Goal: Information Seeking & Learning: Stay updated

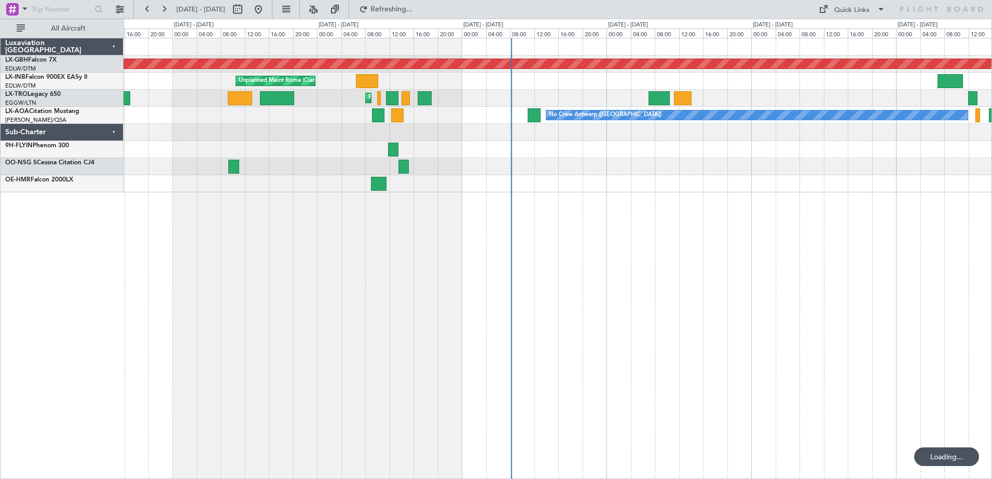
click at [842, 176] on div "Planned Maint Nurnberg Unplanned Maint [GEOGRAPHIC_DATA] ([GEOGRAPHIC_DATA]) Pl…" at bounding box center [557, 115] width 868 height 154
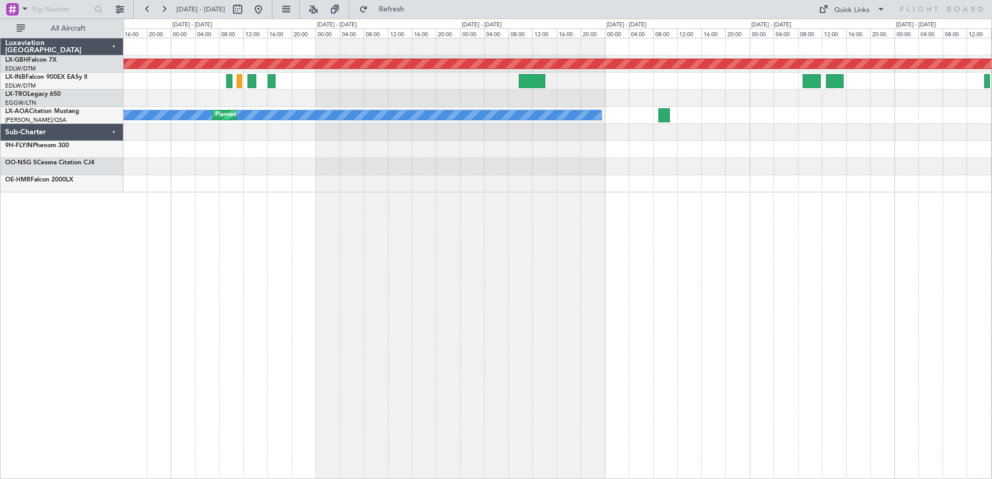
click at [991, 199] on html "[DATE] - [DATE] Refresh Quick Links All Aircraft Planned Maint Nurnberg Planned…" at bounding box center [496, 239] width 992 height 479
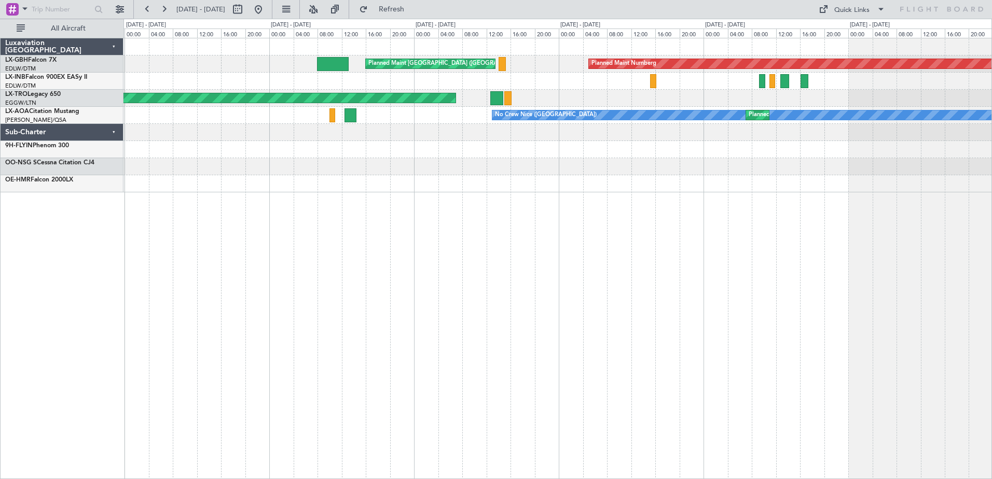
click at [978, 186] on div "Planned Maint Nurnberg Planned Maint [GEOGRAPHIC_DATA] ([GEOGRAPHIC_DATA]) Unpl…" at bounding box center [557, 258] width 868 height 441
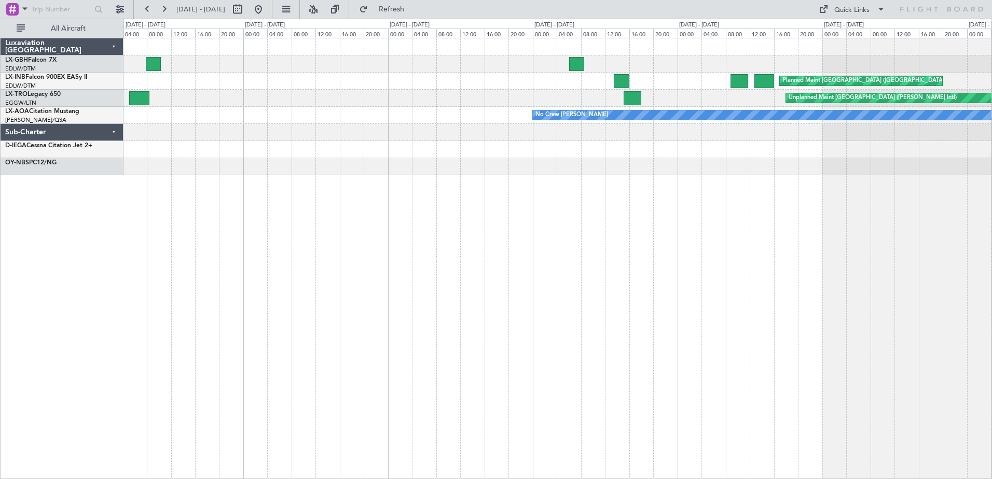
click at [923, 214] on div "Planned Maint [GEOGRAPHIC_DATA] ([GEOGRAPHIC_DATA]) Unplanned Maint [GEOGRAPHIC…" at bounding box center [557, 258] width 868 height 441
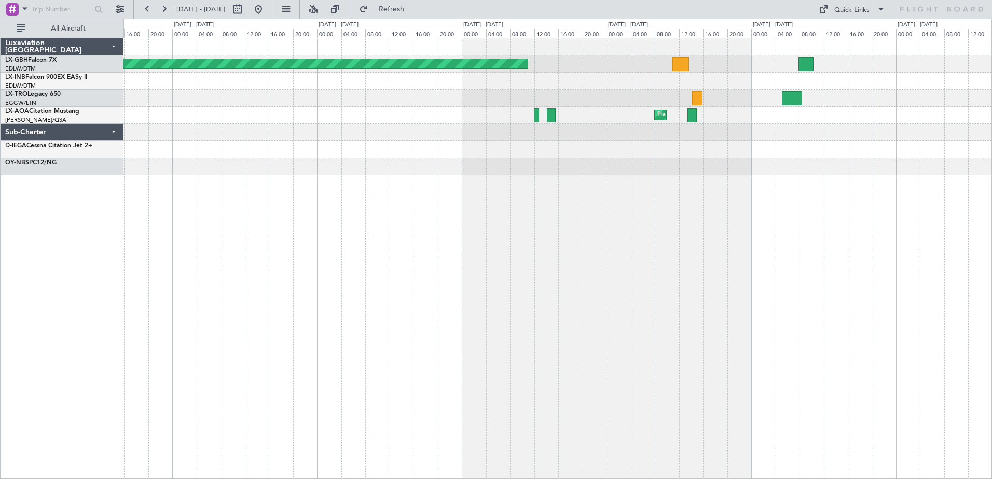
click at [832, 209] on div "Planned Maint [GEOGRAPHIC_DATA] ([GEOGRAPHIC_DATA] Intl) Planned Maint [GEOGRAP…" at bounding box center [557, 258] width 868 height 441
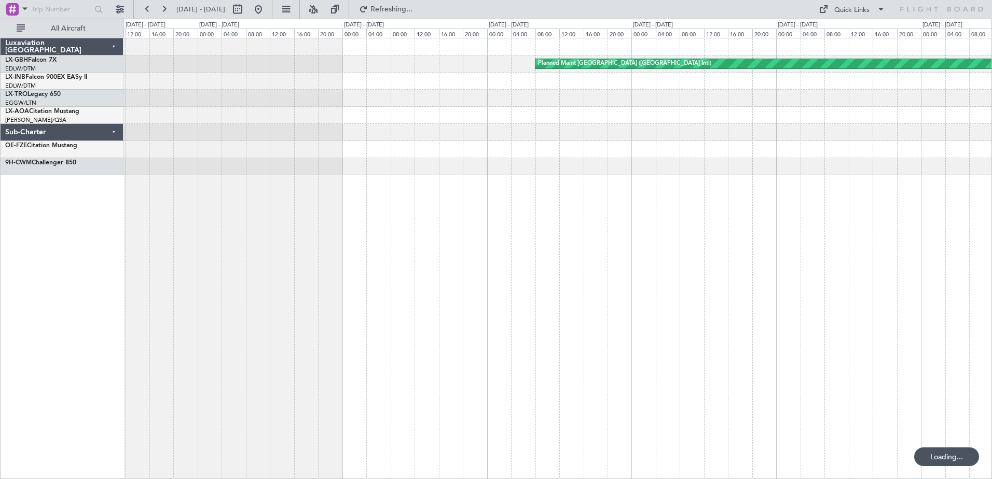
click at [947, 236] on div "Planned Maint [GEOGRAPHIC_DATA] ([GEOGRAPHIC_DATA] Intl)" at bounding box center [557, 258] width 868 height 441
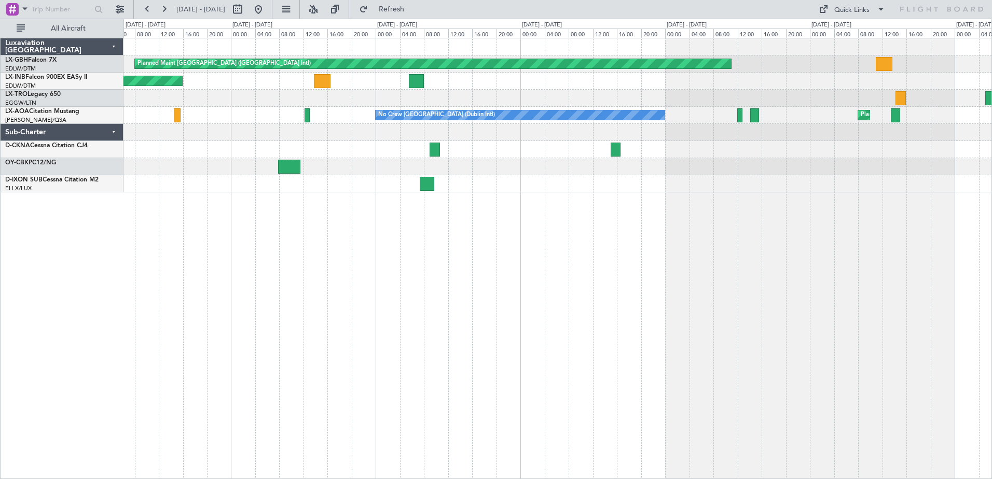
click at [424, 218] on div "Planned Maint [GEOGRAPHIC_DATA] ([GEOGRAPHIC_DATA] Intl) Unplanned Maint [GEOGR…" at bounding box center [557, 258] width 868 height 441
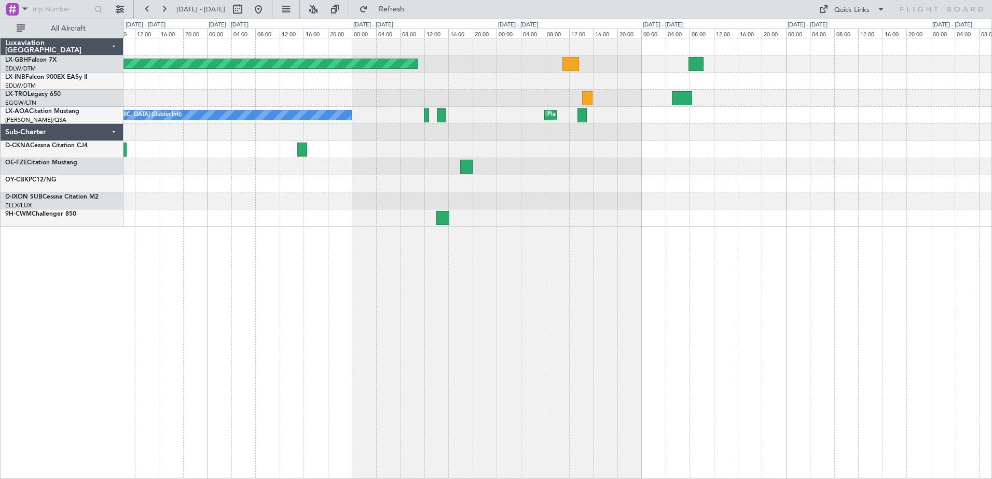
click at [569, 217] on div "Planned Maint [GEOGRAPHIC_DATA] ([GEOGRAPHIC_DATA] Intl) No Crew [GEOGRAPHIC_DA…" at bounding box center [557, 132] width 868 height 188
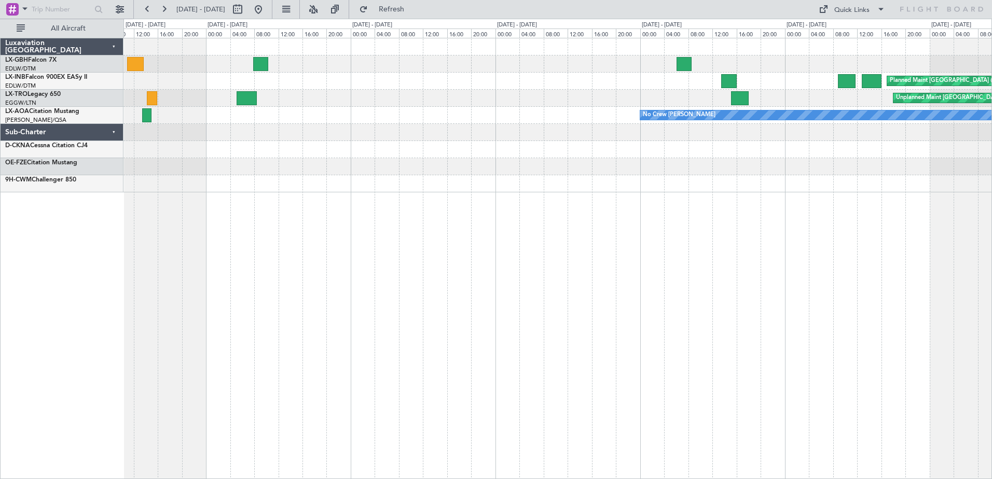
click at [538, 207] on div "Planned Maint [GEOGRAPHIC_DATA] ([GEOGRAPHIC_DATA] Intl) Planned Maint [GEOGRAP…" at bounding box center [557, 258] width 868 height 441
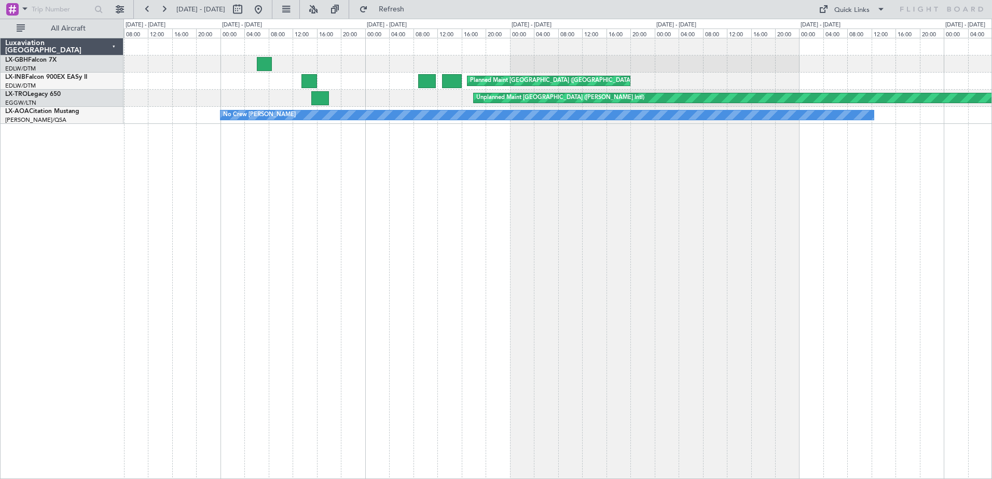
click at [438, 179] on div "Planned Maint [GEOGRAPHIC_DATA] ([GEOGRAPHIC_DATA]) Planned Maint [GEOGRAPHIC_D…" at bounding box center [557, 258] width 868 height 441
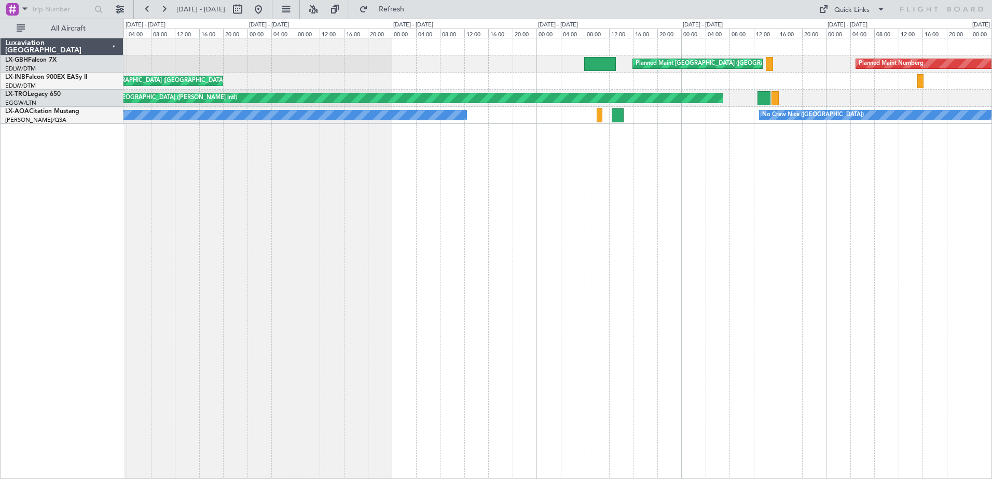
click at [552, 187] on div "Planned Maint [GEOGRAPHIC_DATA] ([GEOGRAPHIC_DATA]) Planned Maint Nurnberg Plan…" at bounding box center [557, 258] width 868 height 441
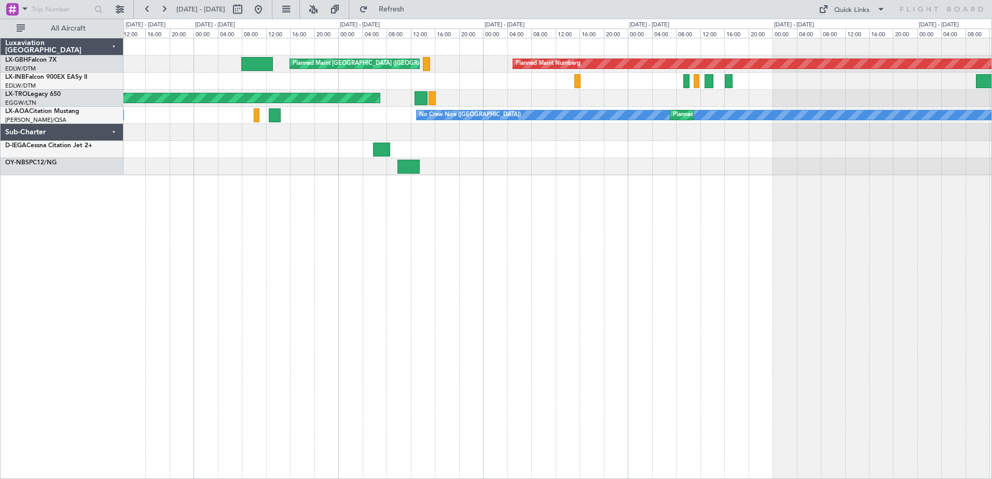
click at [452, 202] on div "Planned Maint [GEOGRAPHIC_DATA] ([GEOGRAPHIC_DATA]) Planned Maint Nurnberg Unpl…" at bounding box center [557, 258] width 868 height 441
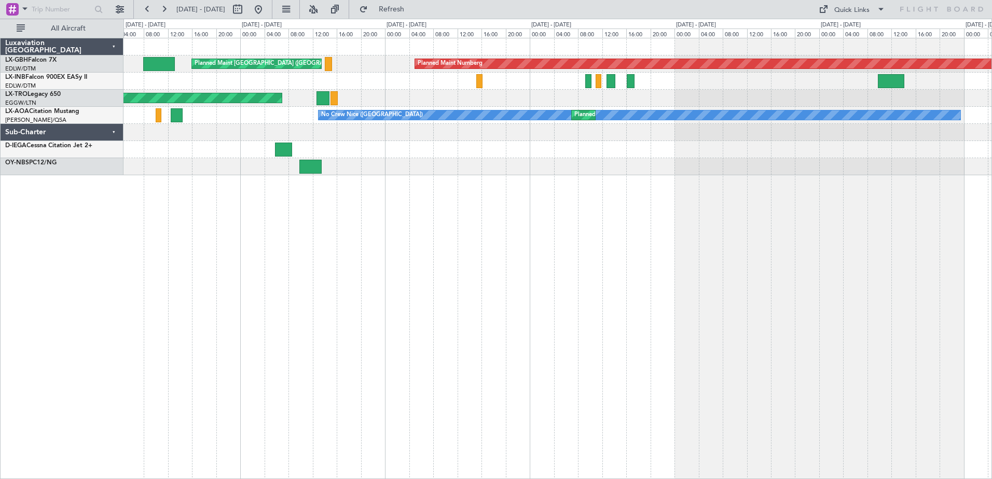
click at [573, 203] on div "Planned Maint [GEOGRAPHIC_DATA] ([GEOGRAPHIC_DATA]) Planned Maint Nurnberg Unpl…" at bounding box center [557, 258] width 868 height 441
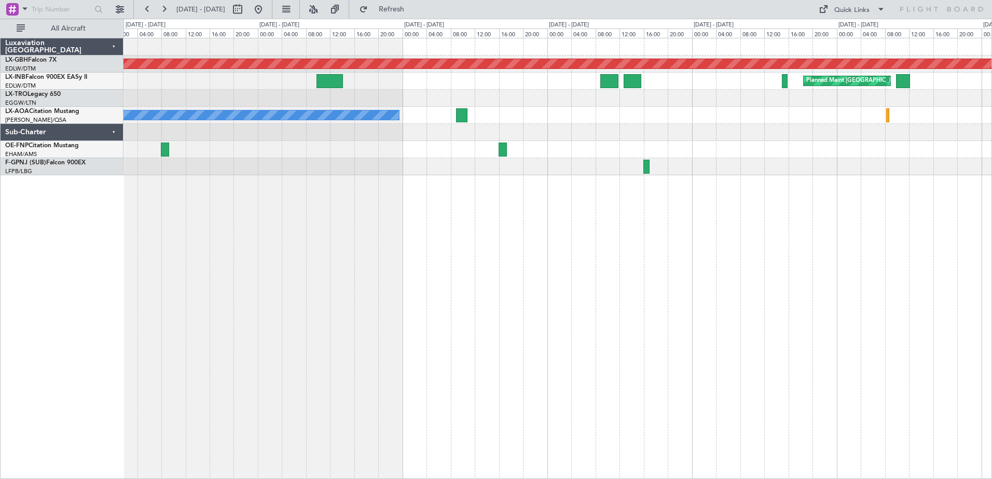
click at [498, 167] on div at bounding box center [557, 166] width 868 height 17
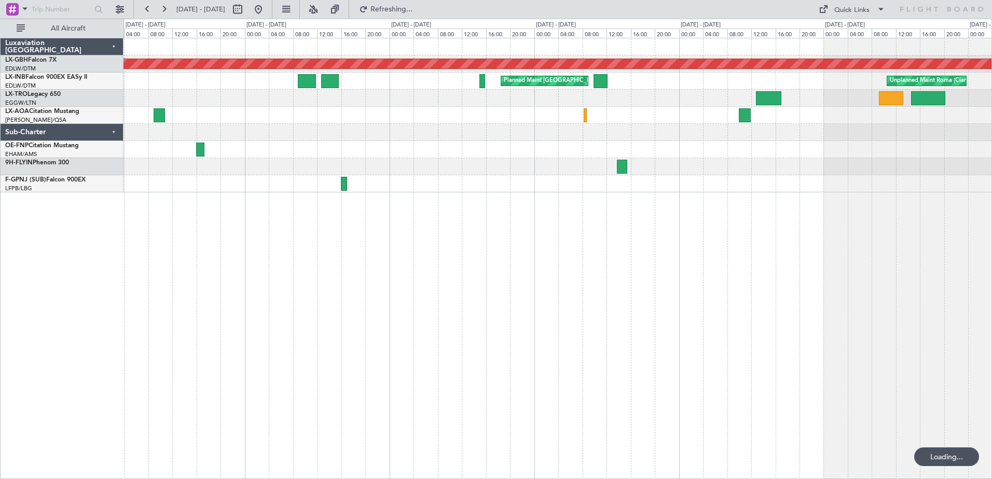
click at [538, 167] on div at bounding box center [557, 166] width 868 height 17
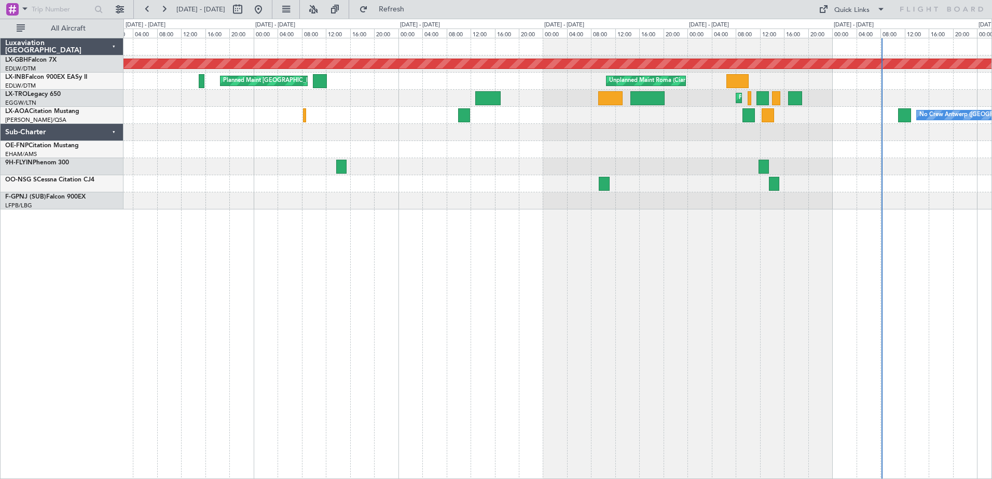
click at [546, 174] on div at bounding box center [557, 166] width 868 height 17
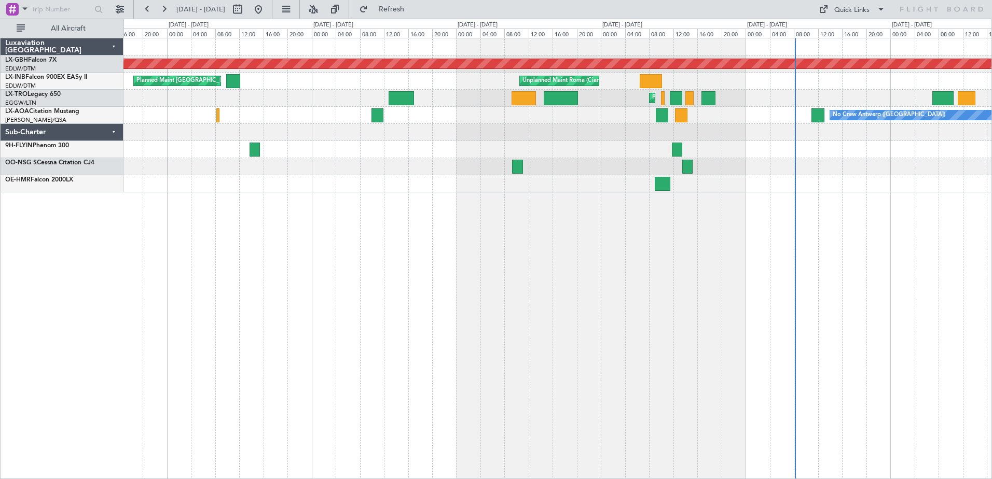
click at [682, 164] on div "Planned Maint Nurnberg Planned Maint [GEOGRAPHIC_DATA] ([GEOGRAPHIC_DATA]) Unpl…" at bounding box center [557, 115] width 868 height 154
